Goal: Find specific page/section: Find specific page/section

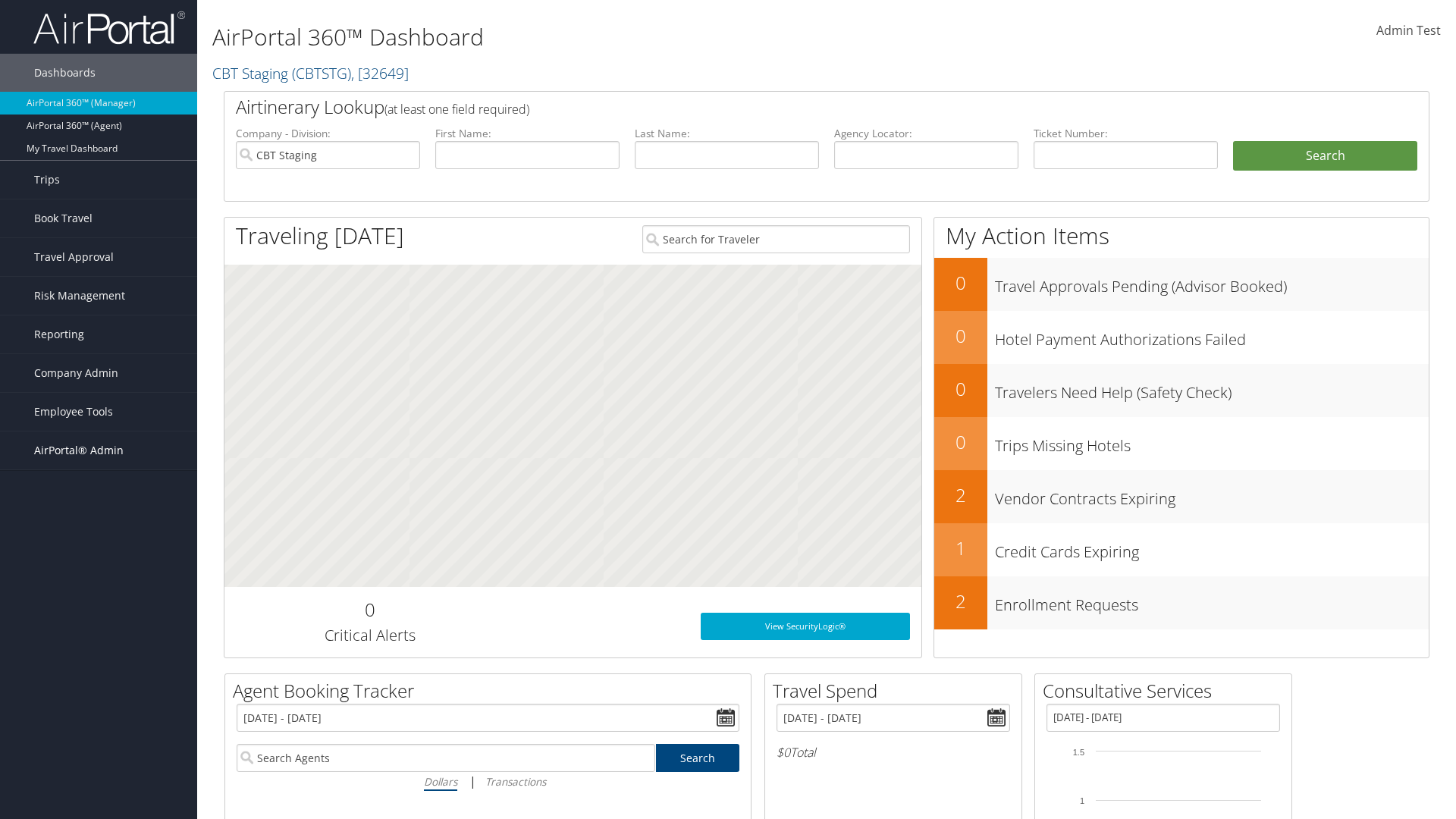
click at [99, 451] on span "AirPortal® Admin" at bounding box center [78, 450] width 89 height 38
click at [99, 504] on link "Vendor Profiles" at bounding box center [98, 504] width 197 height 23
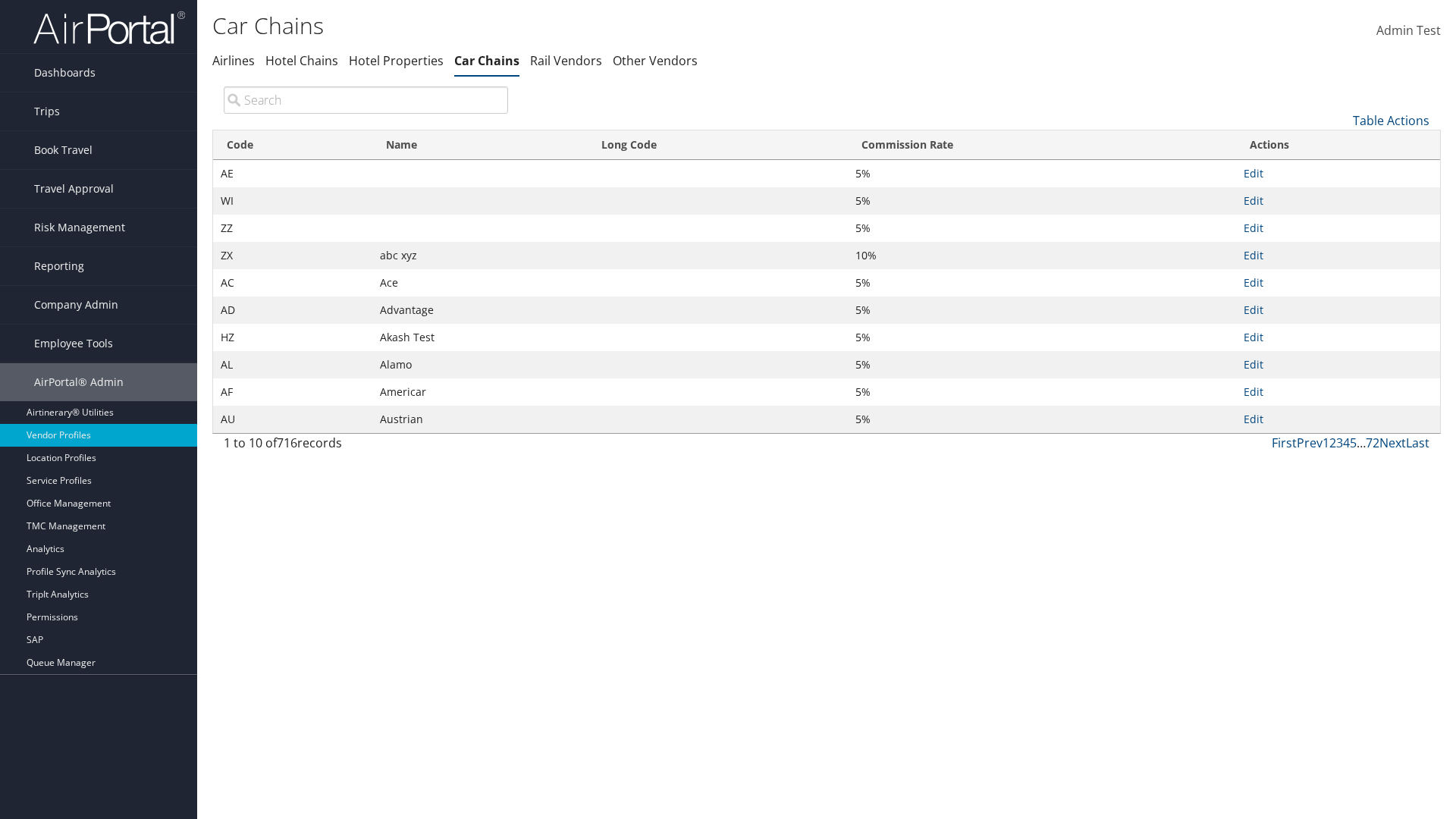
click at [479, 145] on th "Name" at bounding box center [480, 144] width 216 height 29
click at [717, 145] on th "Long Code" at bounding box center [718, 144] width 260 height 29
click at [1042, 145] on th "Commission Rate" at bounding box center [1043, 144] width 389 height 29
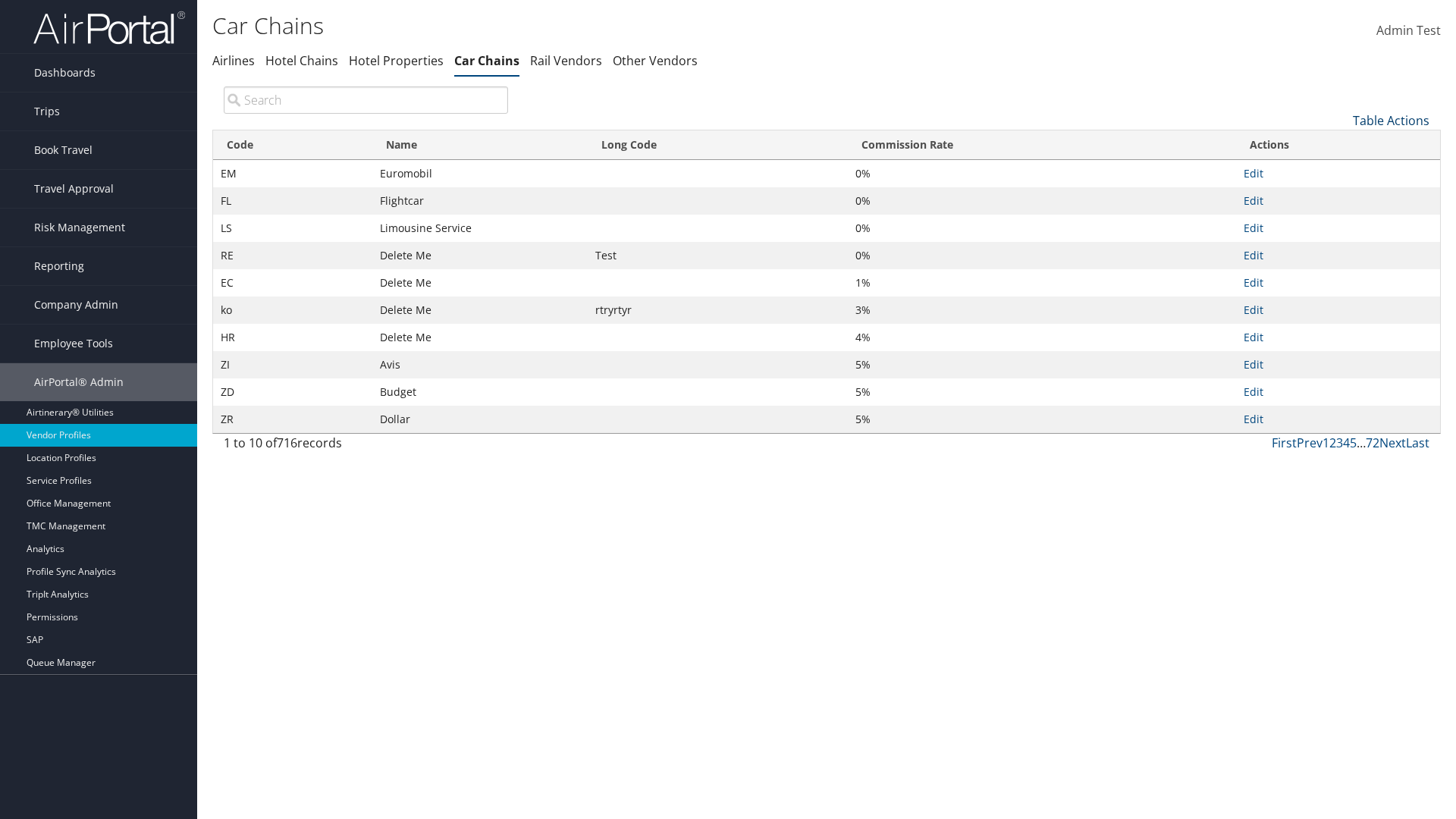
click at [1042, 145] on th "Commission Rate" at bounding box center [1043, 144] width 389 height 29
click at [1391, 119] on link "Table Actions" at bounding box center [1391, 120] width 77 height 17
click at [1340, 221] on link "Page Length" at bounding box center [1340, 221] width 200 height 26
click at [1340, 171] on link "25" at bounding box center [1340, 171] width 200 height 26
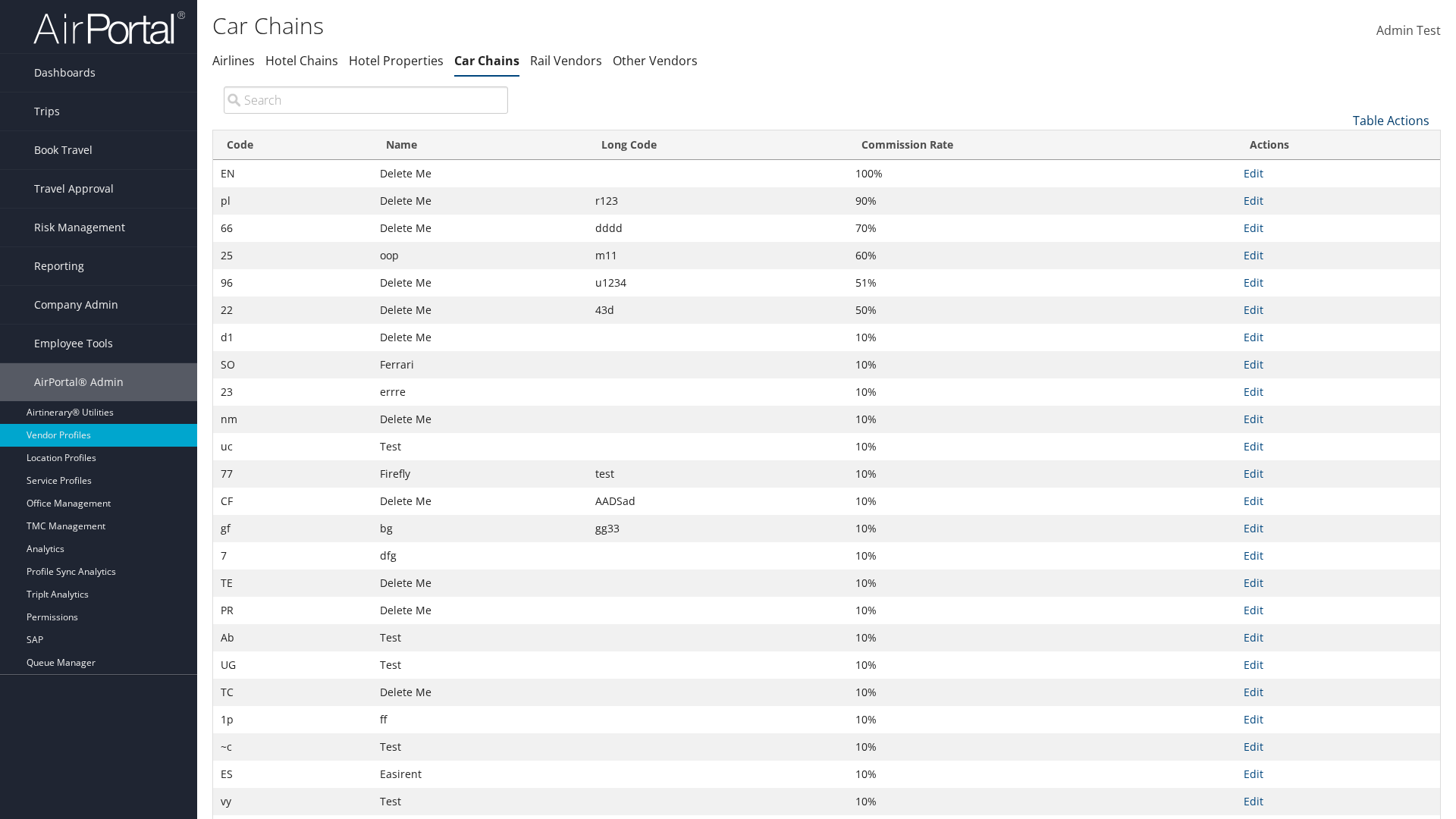
click at [1391, 119] on link "Table Actions" at bounding box center [1391, 120] width 77 height 17
click at [1340, 196] on link "50" at bounding box center [1340, 197] width 200 height 26
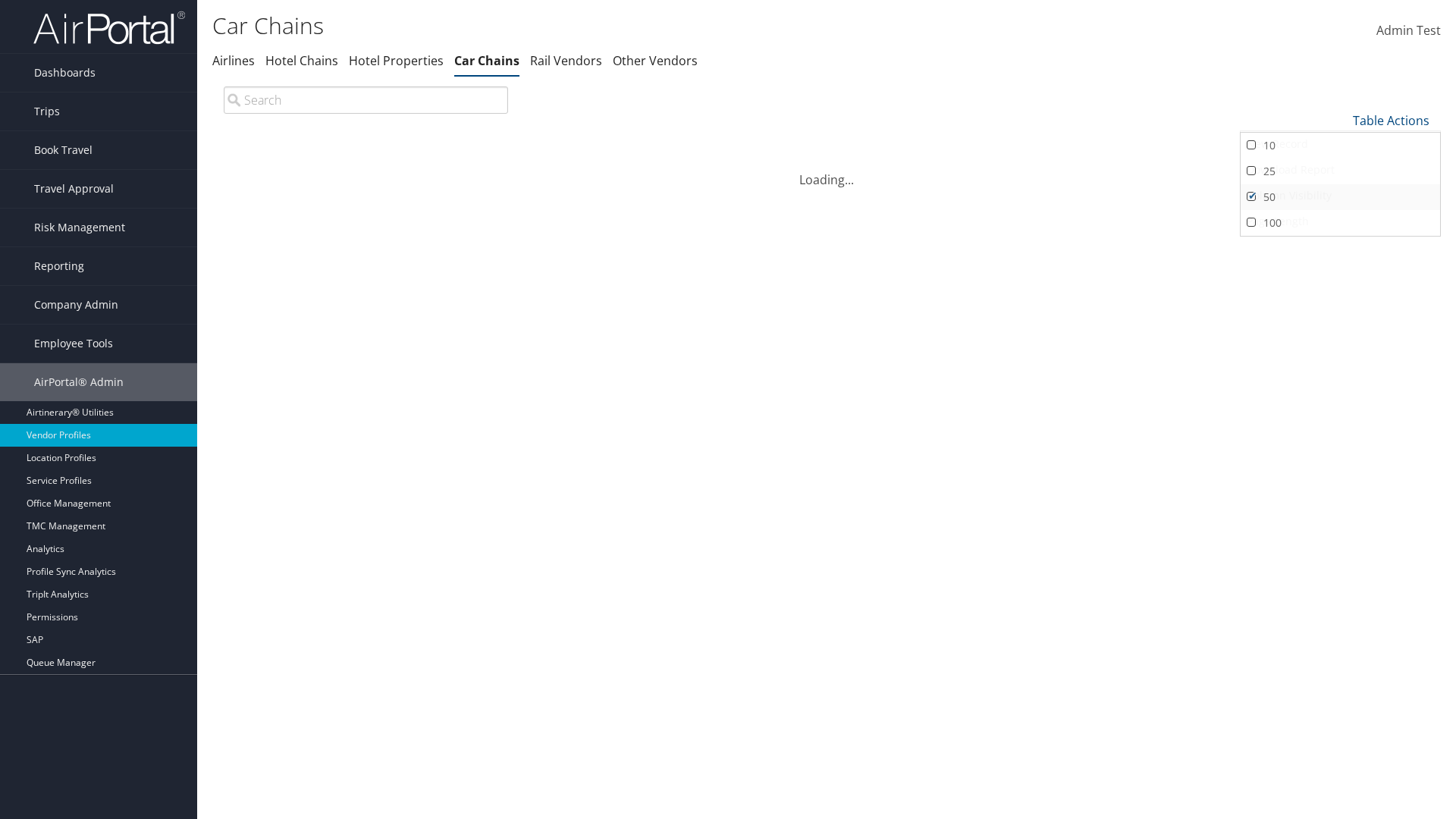
scroll to position [50, 0]
